Goal: Find specific page/section: Find specific page/section

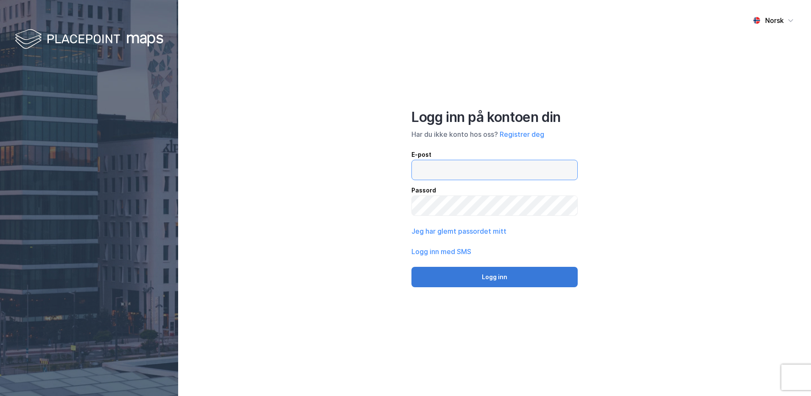
type input "[PERSON_NAME][EMAIL_ADDRESS][DOMAIN_NAME]"
click at [440, 286] on button "Logg inn" at bounding box center [495, 277] width 166 height 20
